Goal: Obtain resource: Obtain resource

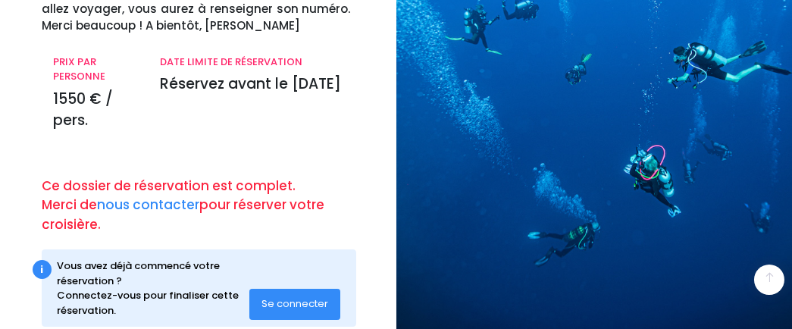
scroll to position [254, 0]
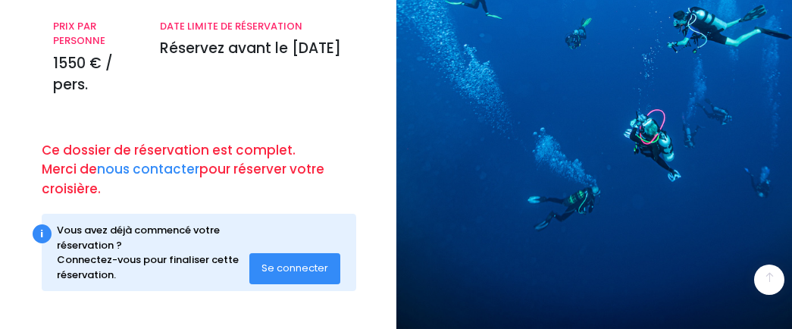
click at [273, 259] on button "Se connecter" at bounding box center [294, 268] width 91 height 30
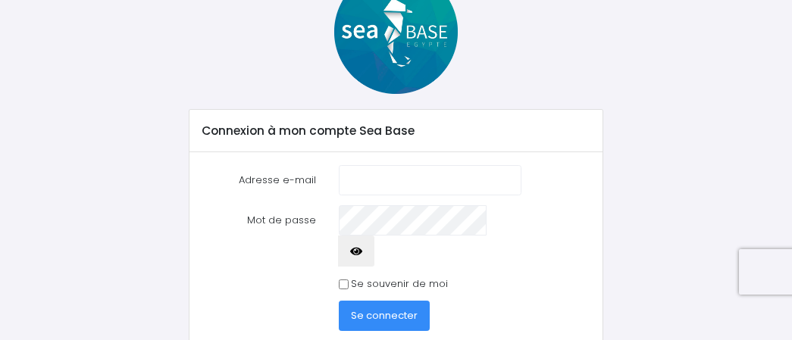
scroll to position [158, 0]
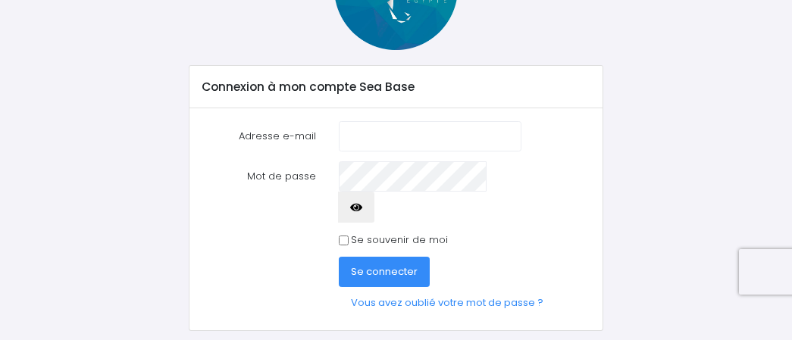
click at [438, 135] on input "Adresse e-mail" at bounding box center [430, 136] width 183 height 30
type input "fab.dubreuil@bbox.fr"
click at [361, 264] on span "Se connecter" at bounding box center [384, 271] width 67 height 14
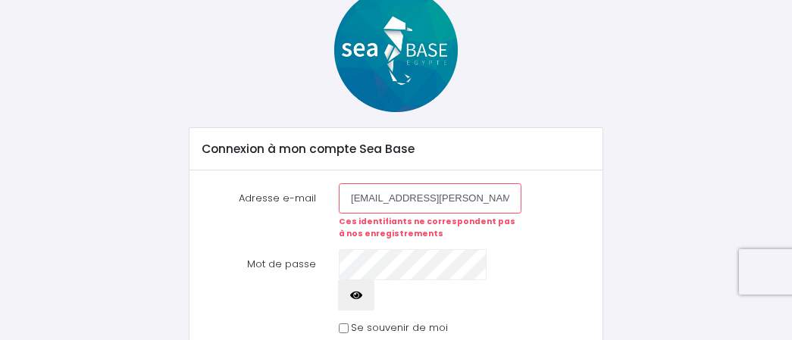
scroll to position [180, 0]
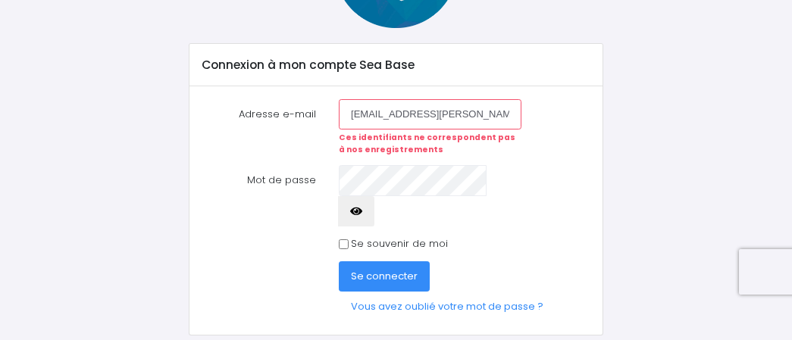
click at [385, 261] on button "Se connecter" at bounding box center [384, 276] width 91 height 30
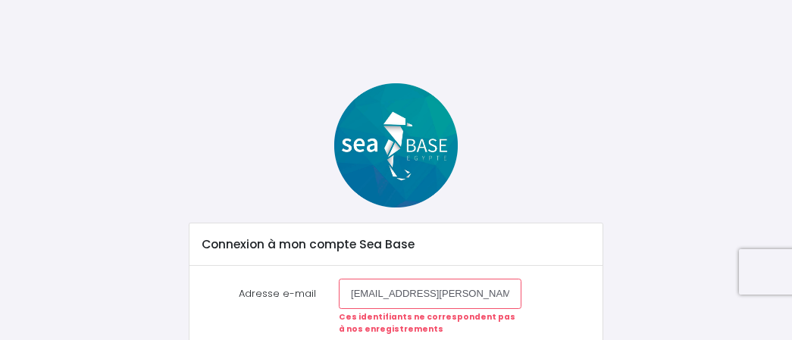
scroll to position [143, 0]
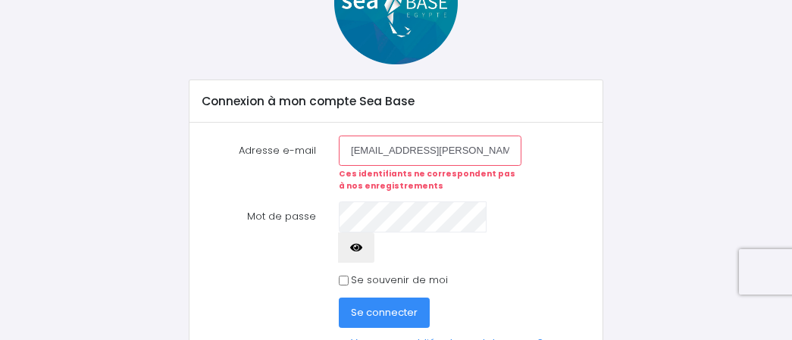
click at [367, 305] on span "Se connecter" at bounding box center [384, 312] width 67 height 14
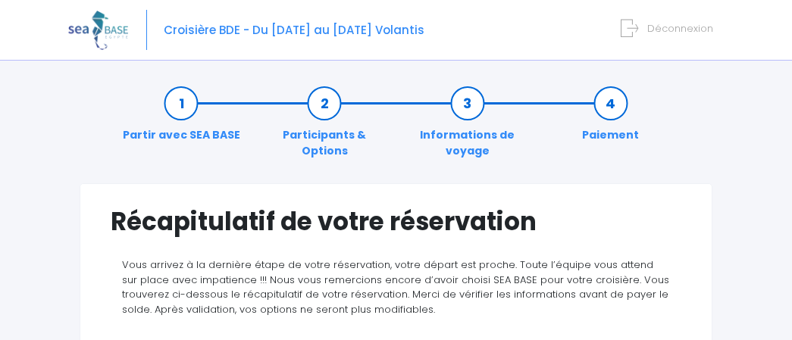
click at [166, 113] on link "Partir avec SEA BASE" at bounding box center [181, 119] width 133 height 48
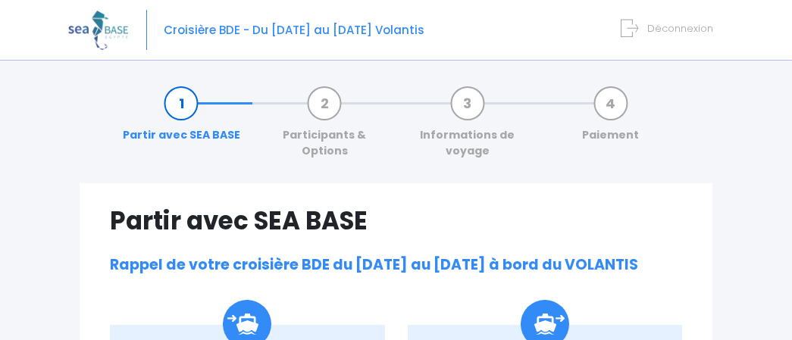
click at [616, 107] on link "Paiement" at bounding box center [610, 119] width 72 height 48
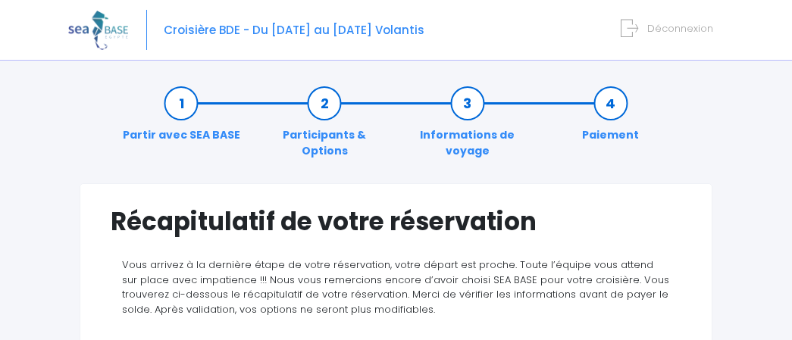
click at [584, 106] on link "Paiement" at bounding box center [610, 119] width 72 height 48
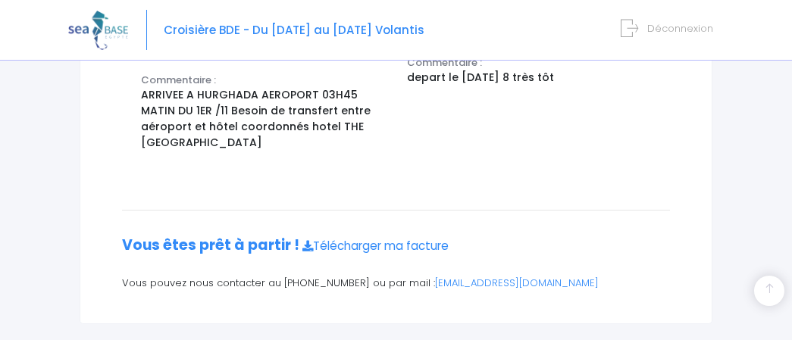
scroll to position [688, 0]
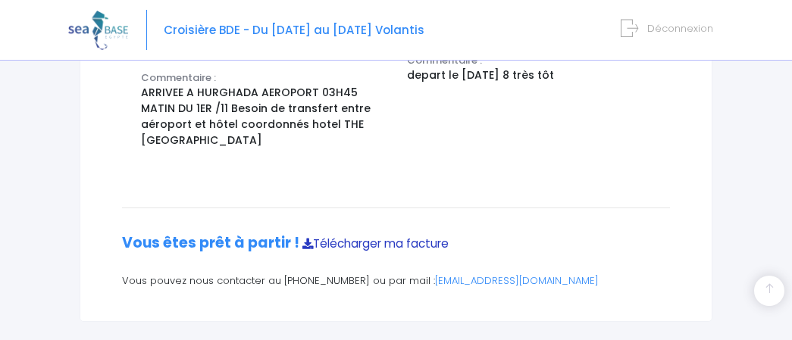
click at [311, 236] on link "Télécharger ma facture" at bounding box center [375, 244] width 146 height 16
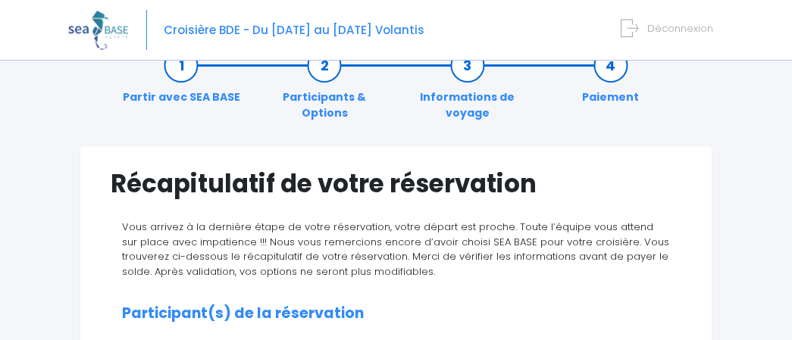
scroll to position [0, 0]
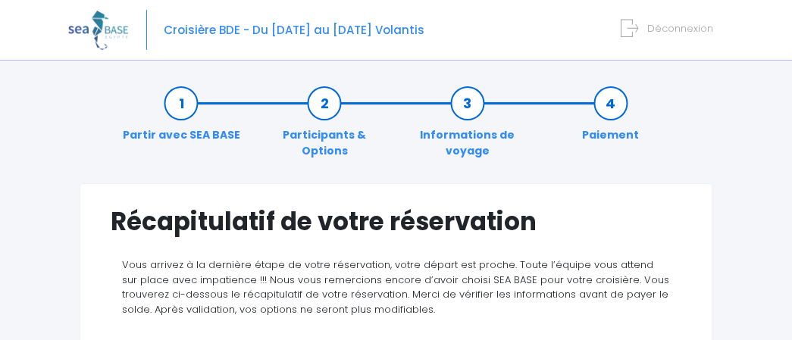
click at [463, 96] on link "Informations de voyage" at bounding box center [467, 127] width 143 height 64
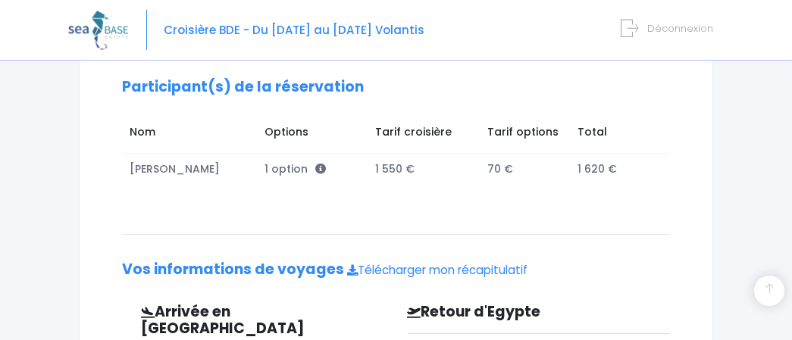
scroll to position [328, 0]
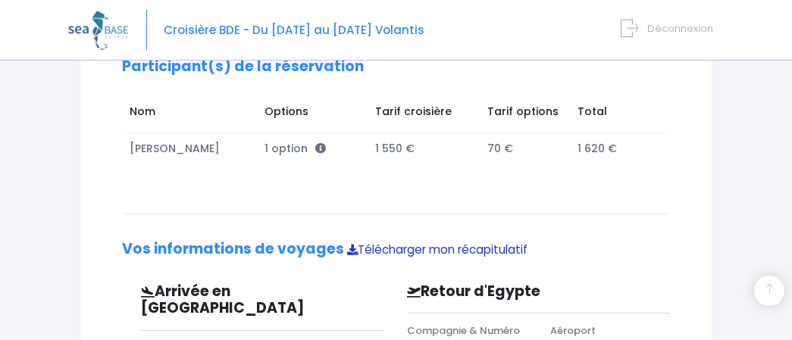
click at [361, 250] on link "Télécharger mon récapitulatif" at bounding box center [437, 250] width 180 height 16
click at [686, 28] on span "Déconnexion" at bounding box center [680, 28] width 66 height 14
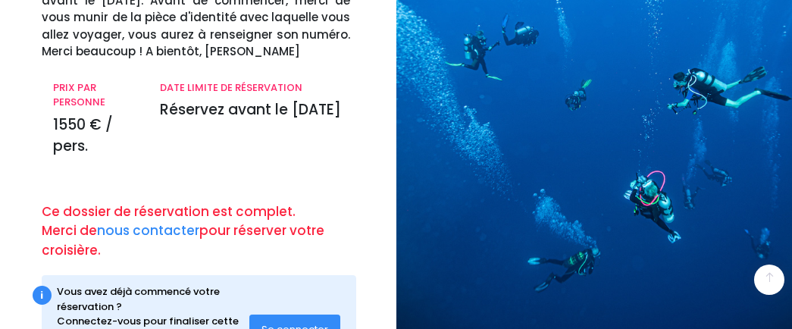
scroll to position [254, 0]
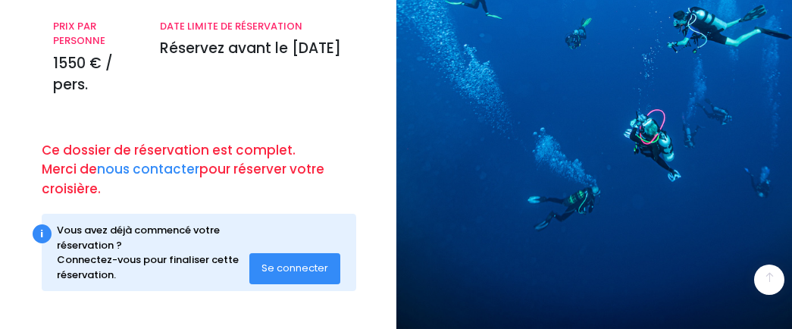
click at [301, 263] on span "Se connecter" at bounding box center [294, 268] width 67 height 14
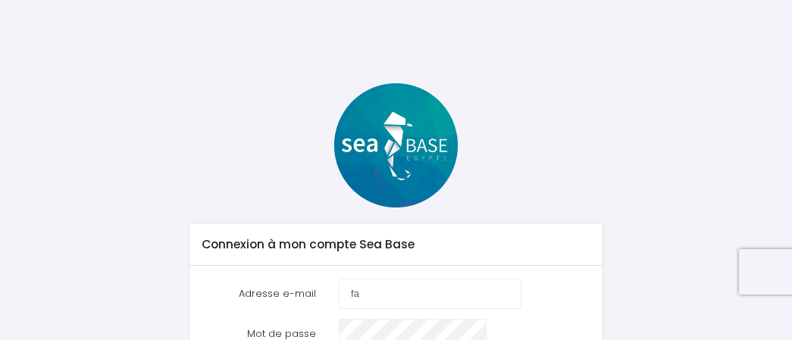
type input "f"
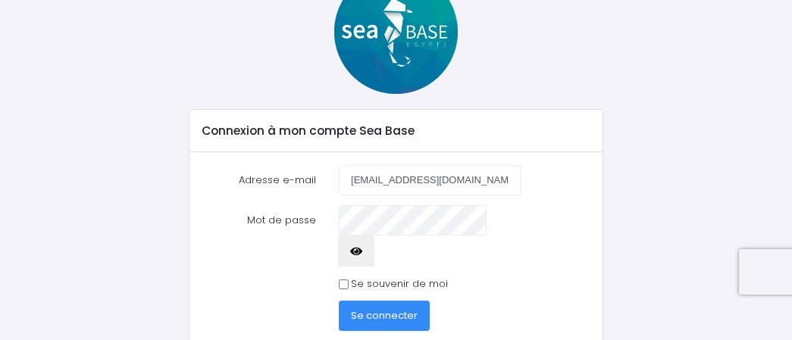
scroll to position [127, 0]
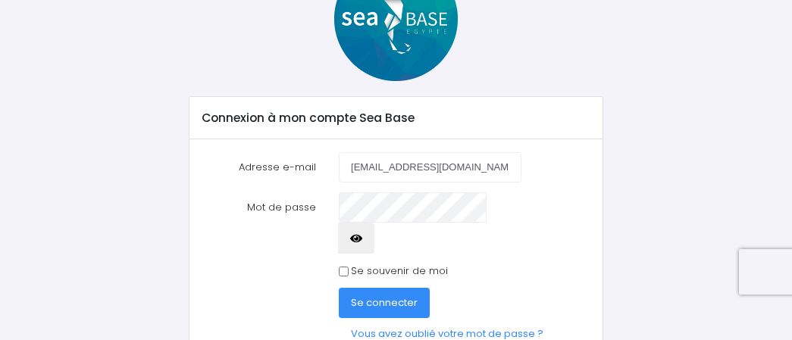
type input "falconepower@orange.fr"
click at [361, 295] on span "Se connecter" at bounding box center [384, 302] width 67 height 14
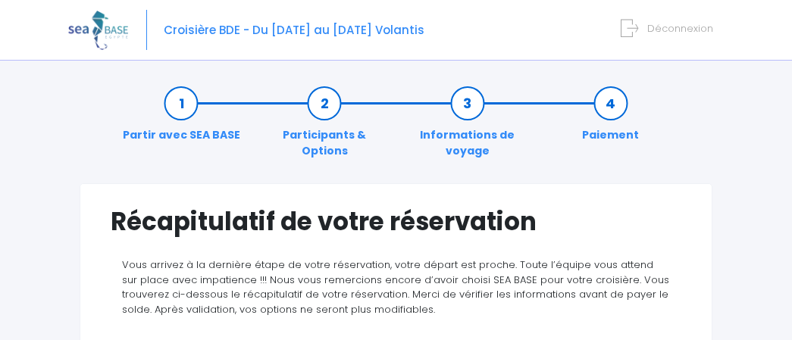
click at [183, 109] on link "Partir avec SEA BASE" at bounding box center [181, 119] width 133 height 48
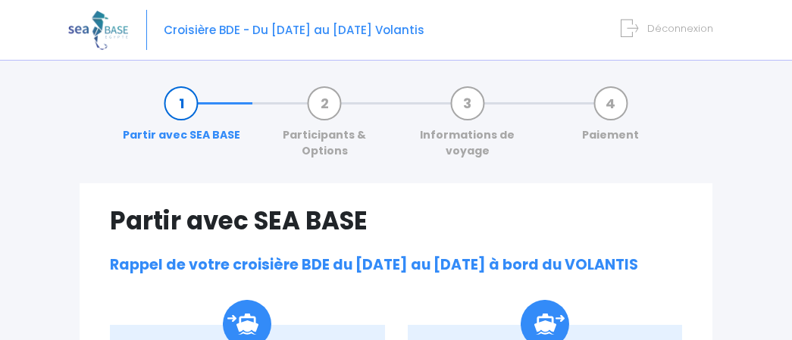
click at [319, 100] on link "Participants & Options" at bounding box center [324, 127] width 143 height 64
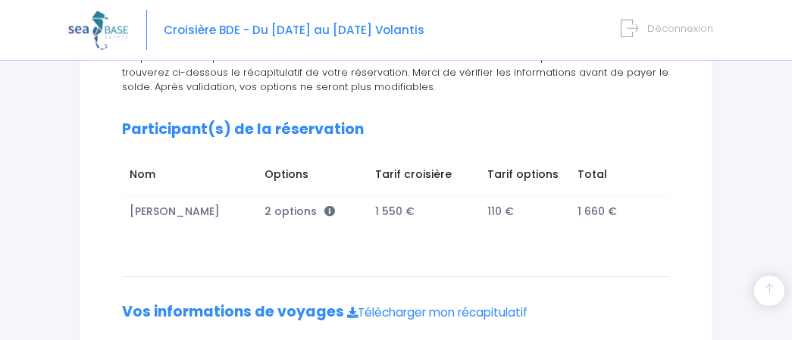
scroll to position [1, 0]
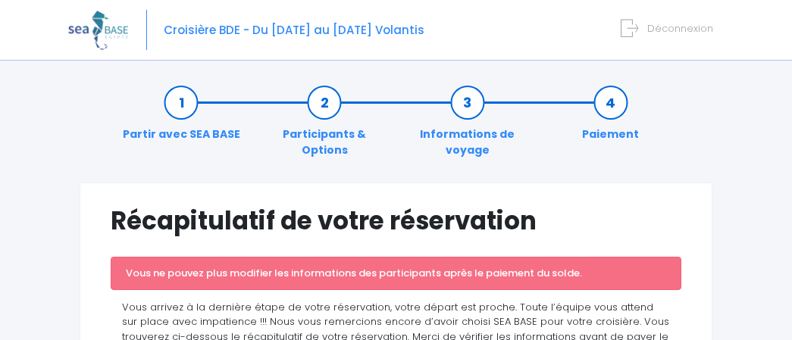
click at [463, 106] on link "Informations de voyage" at bounding box center [467, 127] width 143 height 64
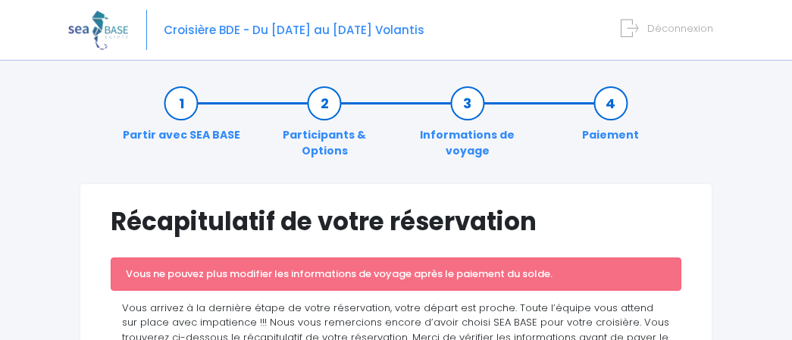
click at [328, 101] on link "Participants & Options" at bounding box center [324, 127] width 143 height 64
click at [595, 108] on link "Paiement" at bounding box center [610, 119] width 72 height 48
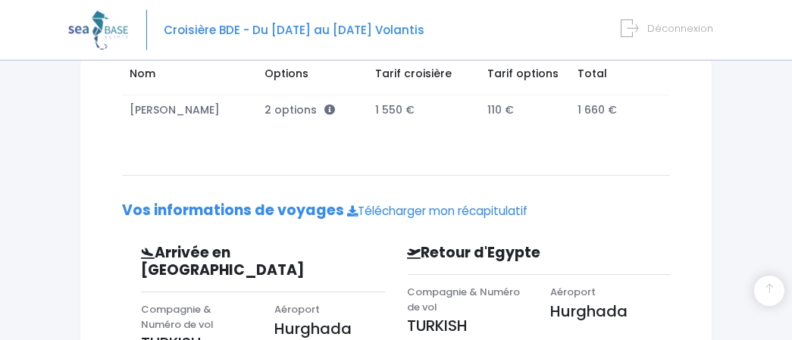
scroll to position [360, 0]
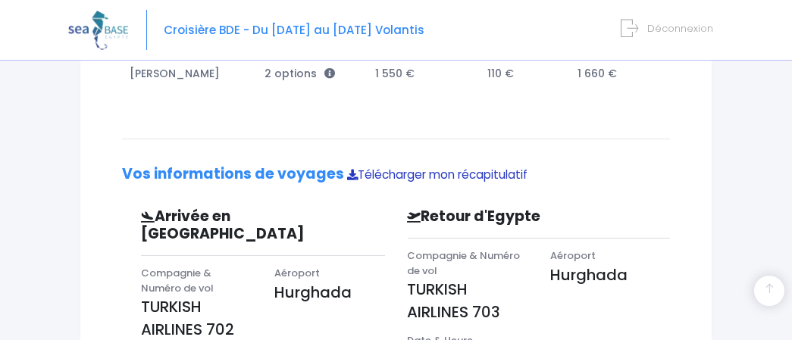
click at [387, 172] on link "Télécharger mon récapitulatif" at bounding box center [437, 175] width 180 height 16
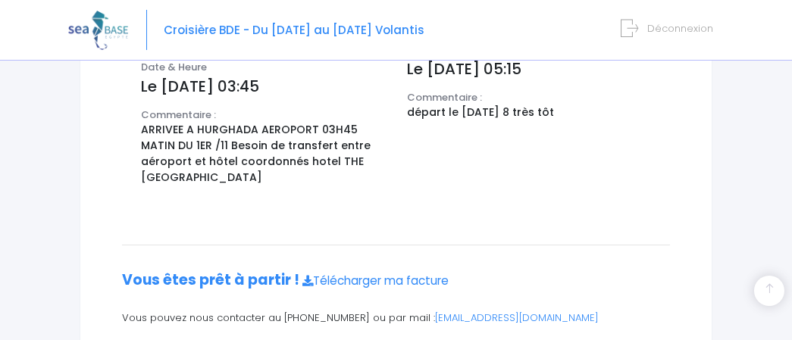
scroll to position [688, 0]
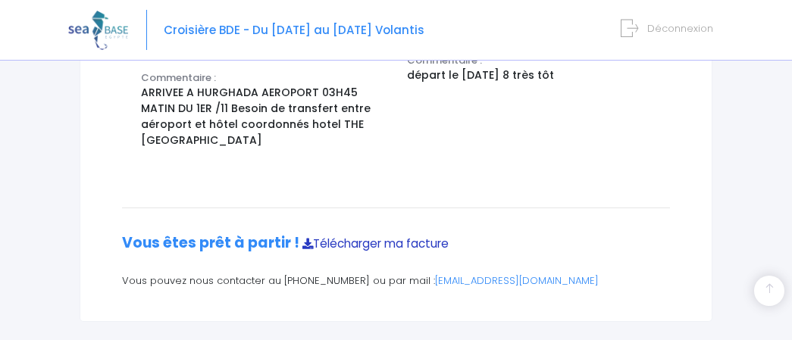
click at [371, 236] on link "Télécharger ma facture" at bounding box center [375, 244] width 146 height 16
click at [681, 34] on span "Déconnexion" at bounding box center [680, 28] width 66 height 14
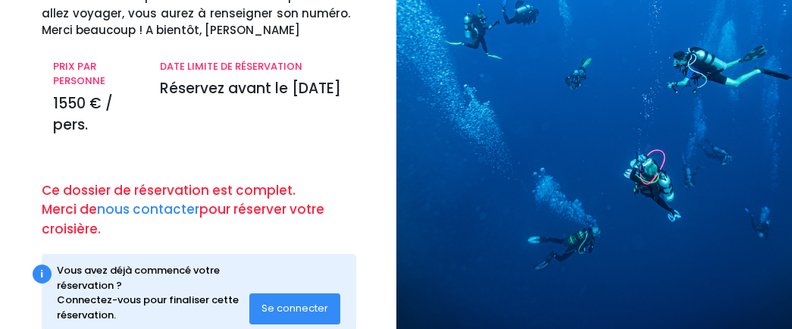
scroll to position [254, 0]
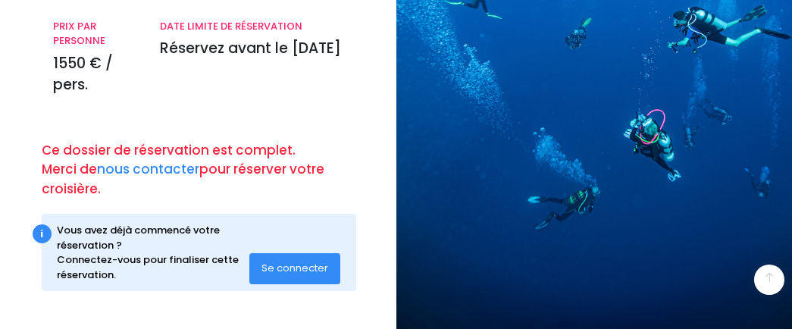
click at [311, 266] on span "Se connecter" at bounding box center [294, 268] width 67 height 14
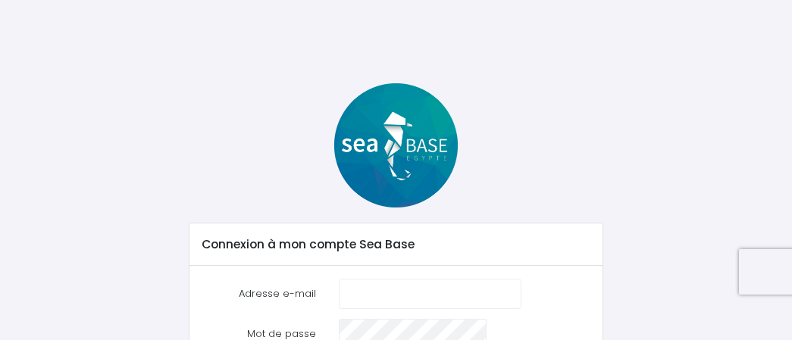
click at [364, 288] on input "Adresse e-mail" at bounding box center [430, 294] width 183 height 30
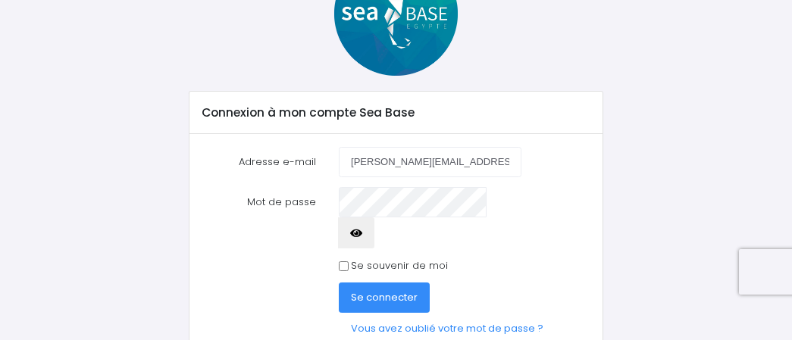
scroll to position [169, 0]
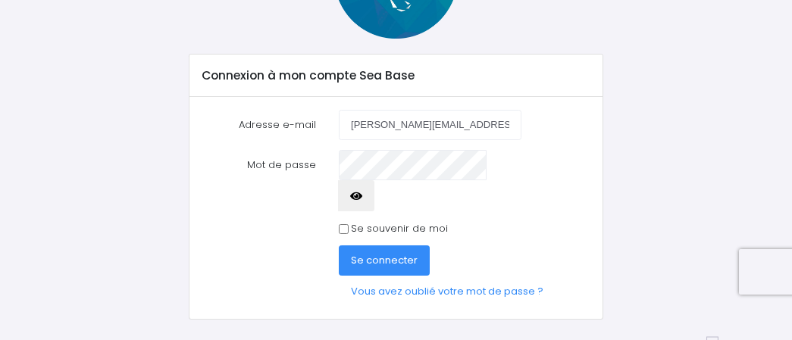
type input "charles.lassus@orange.fr"
click at [339, 245] on button "Se connecter" at bounding box center [384, 260] width 91 height 30
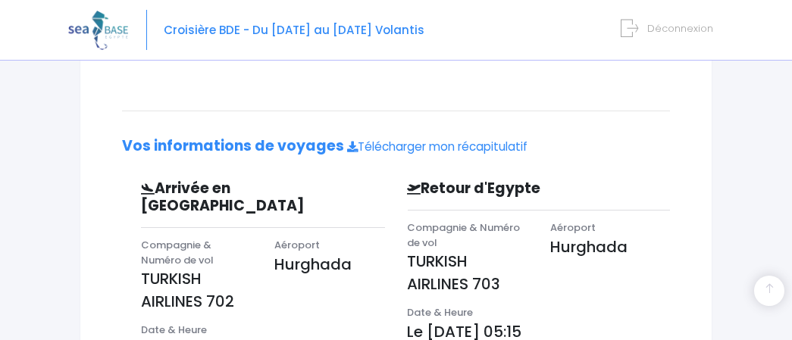
scroll to position [450, 0]
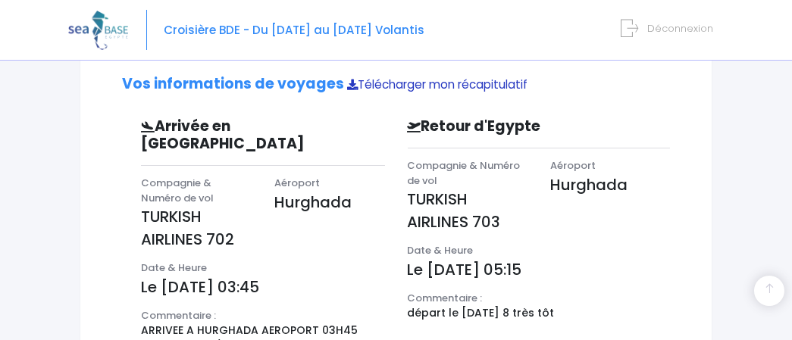
click at [402, 85] on link "Télécharger mon récapitulatif" at bounding box center [437, 85] width 180 height 16
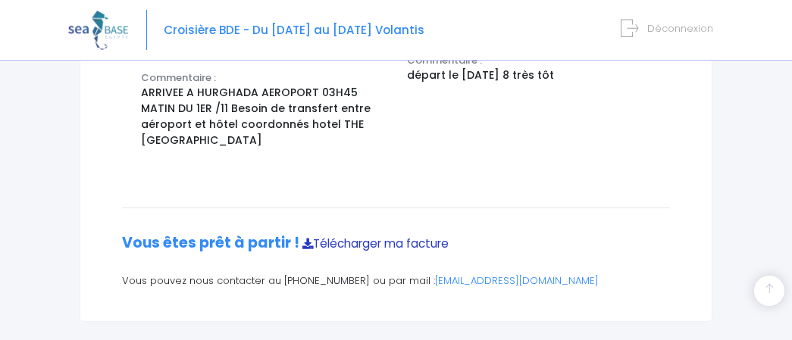
click at [380, 236] on link "Télécharger ma facture" at bounding box center [375, 244] width 146 height 16
click at [692, 28] on span "Déconnexion" at bounding box center [680, 28] width 66 height 14
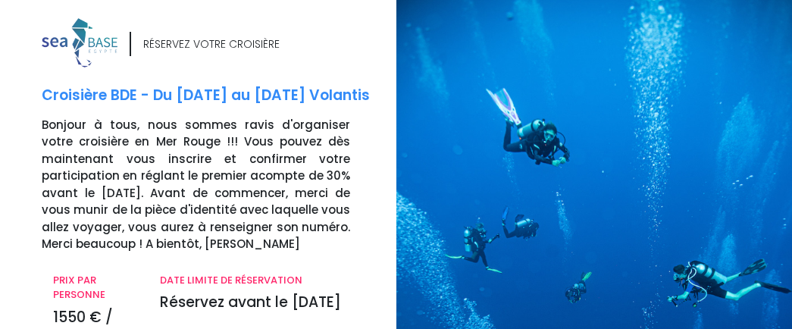
scroll to position [154, 0]
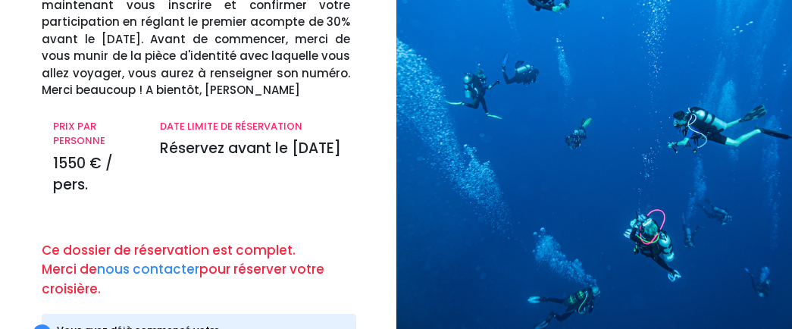
drag, startPoint x: 802, startPoint y: 330, endPoint x: 796, endPoint y: 300, distance: 30.9
click at [791, 175] on html "Notre plateforme de réservation n'est pas compatible avec votre appareil. Veuil…" at bounding box center [396, 10] width 792 height 329
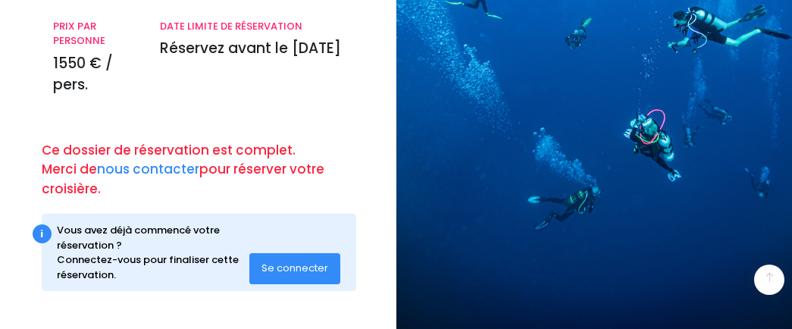
click at [292, 255] on button "Se connecter" at bounding box center [294, 268] width 91 height 30
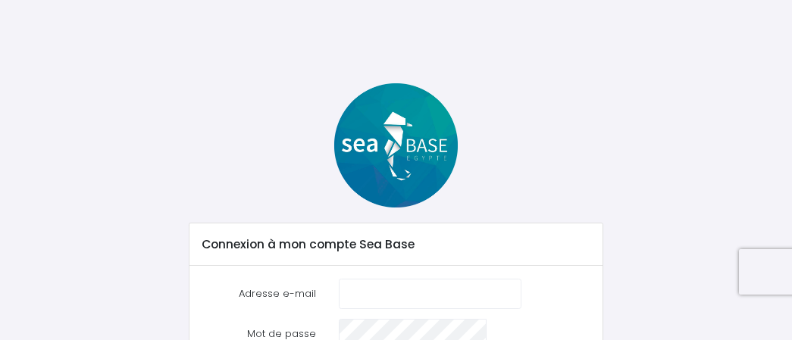
click at [393, 284] on input "Adresse e-mail" at bounding box center [430, 294] width 183 height 30
type input "g"
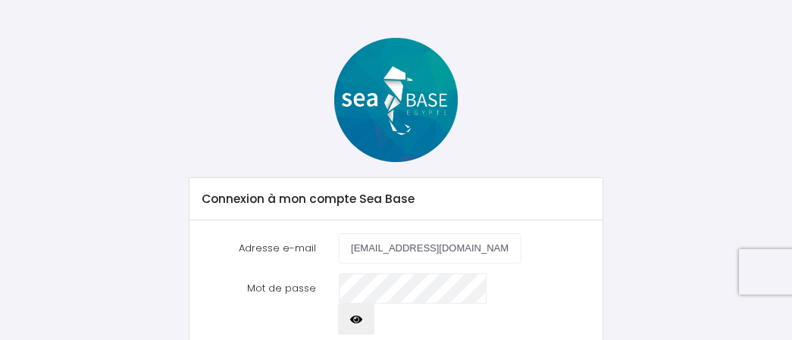
scroll to position [165, 0]
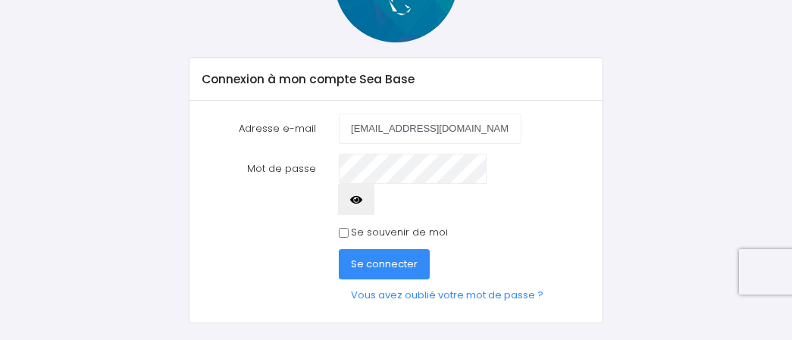
type input "[EMAIL_ADDRESS][DOMAIN_NAME]"
click at [373, 257] on span "Se connecter" at bounding box center [384, 264] width 67 height 14
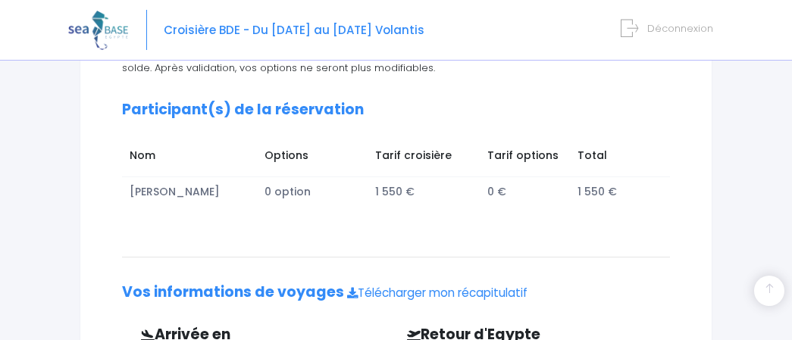
scroll to position [246, 0]
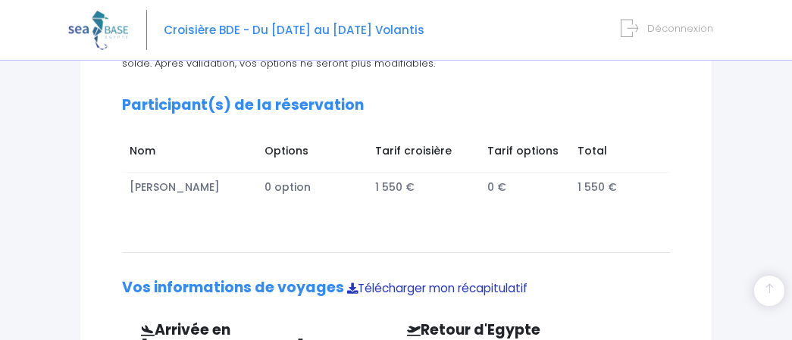
click at [407, 288] on link "Télécharger mon récapitulatif" at bounding box center [437, 288] width 180 height 16
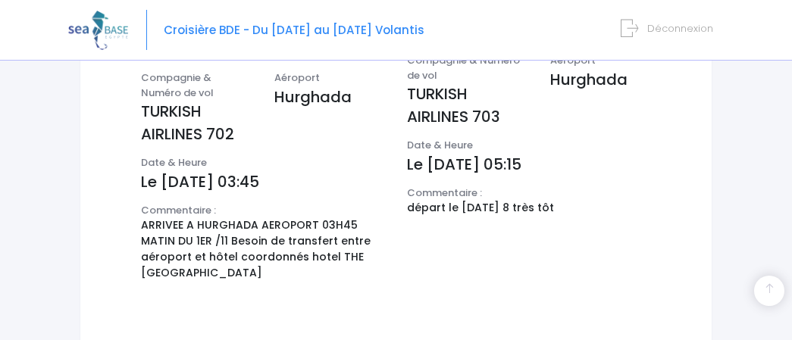
scroll to position [688, 0]
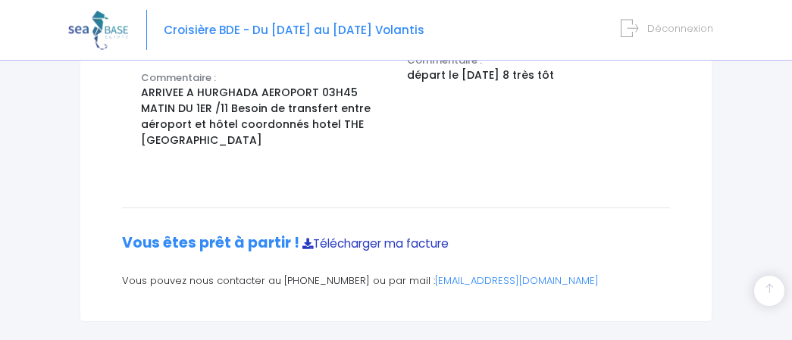
click at [380, 236] on link "Télécharger ma facture" at bounding box center [375, 244] width 146 height 16
click at [662, 22] on span "Déconnexion" at bounding box center [680, 28] width 66 height 14
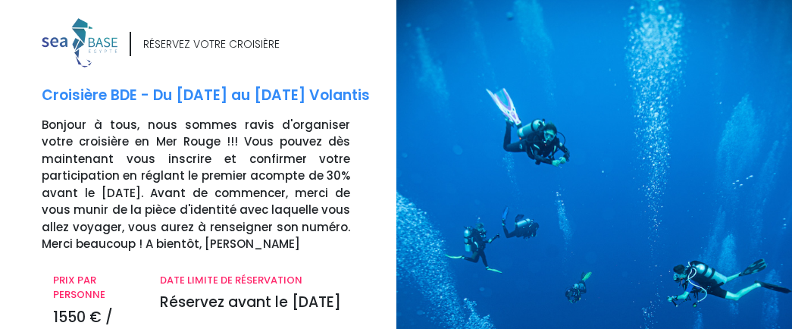
scroll to position [254, 0]
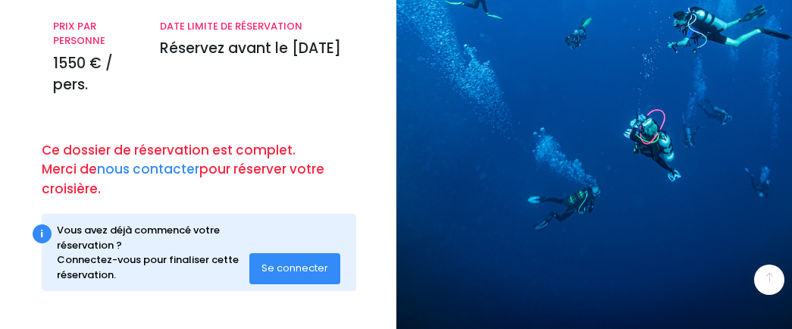
click at [308, 280] on button "Se connecter" at bounding box center [294, 268] width 91 height 30
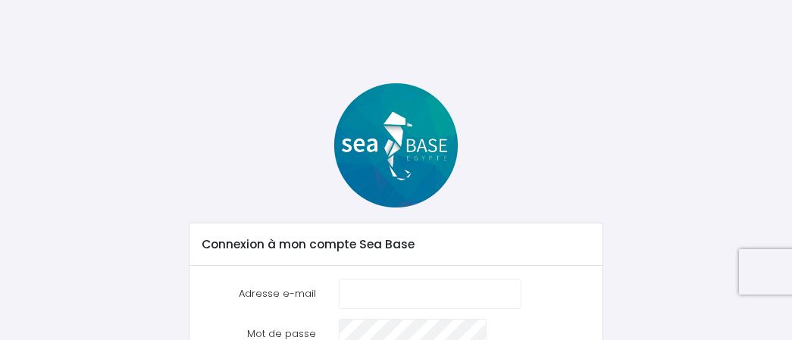
click at [381, 303] on input "Adresse e-mail" at bounding box center [430, 294] width 183 height 30
type input "f"
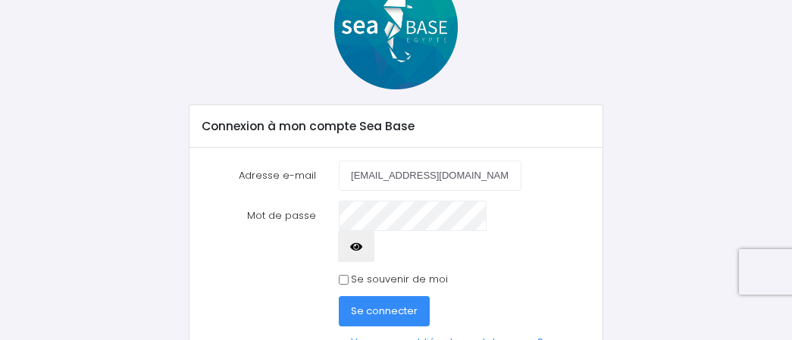
scroll to position [125, 0]
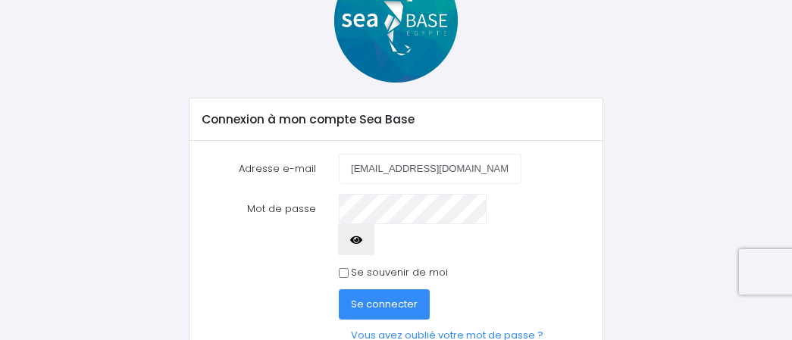
type input "riton32126@gmail.com"
click at [365, 297] on span "Se connecter" at bounding box center [384, 304] width 67 height 14
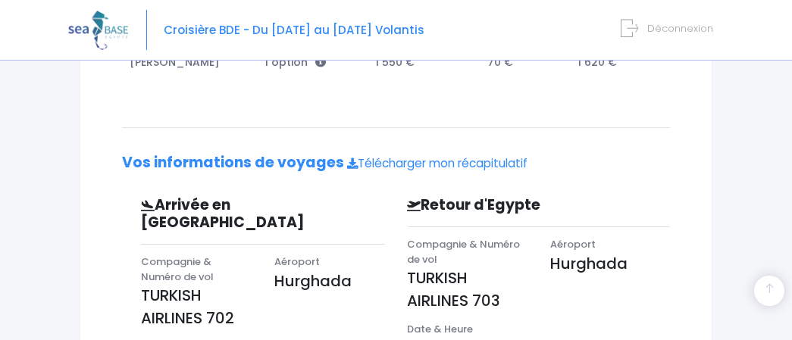
scroll to position [368, 0]
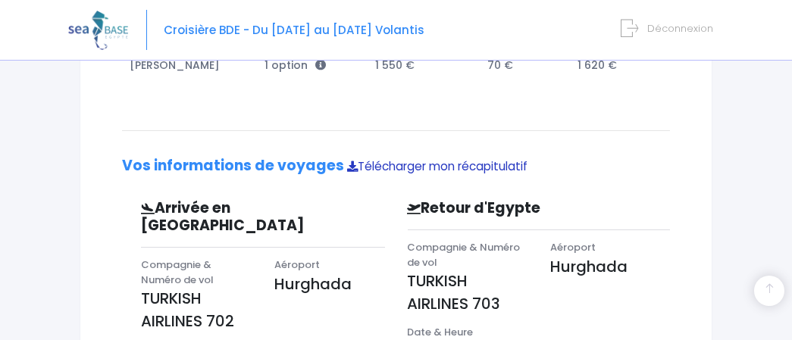
click at [395, 167] on link "Télécharger mon récapitulatif" at bounding box center [437, 166] width 180 height 16
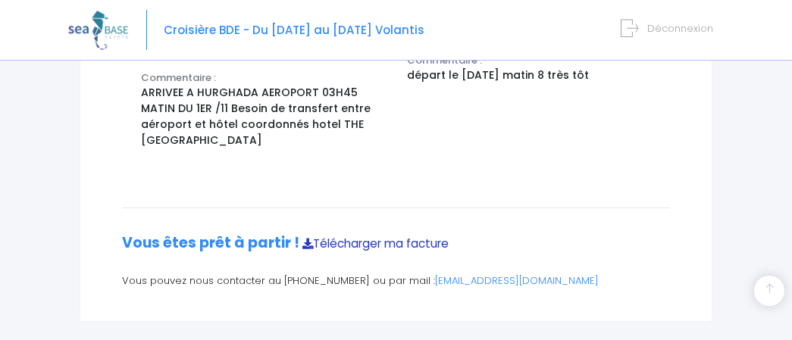
click at [383, 236] on link "Télécharger ma facture" at bounding box center [375, 244] width 146 height 16
click at [679, 33] on span "Déconnexion" at bounding box center [680, 28] width 66 height 14
